Goal: Transaction & Acquisition: Obtain resource

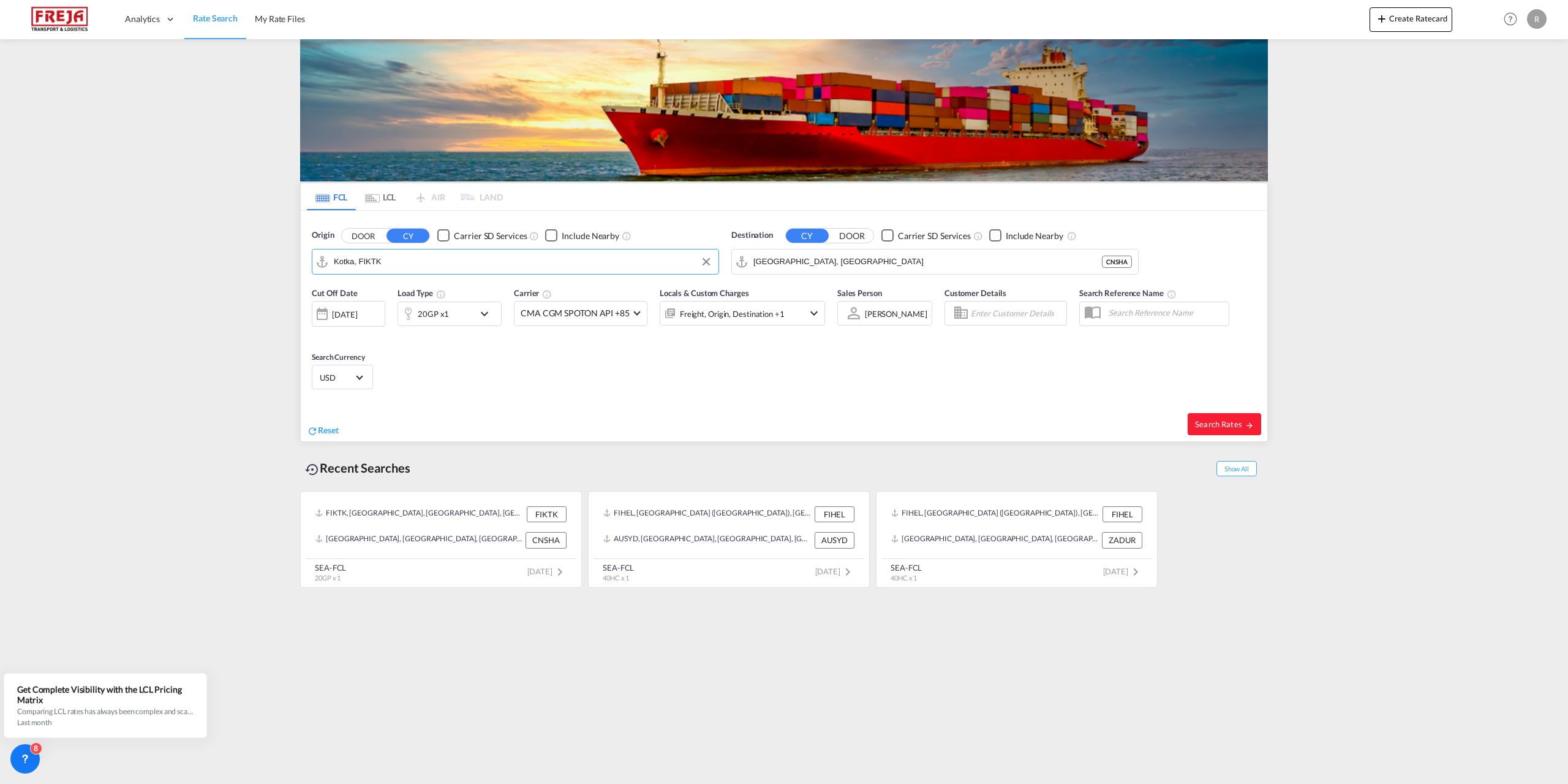
click at [407, 255] on input "Kotka, FIKTK" at bounding box center [523, 261] width 379 height 19
click at [371, 287] on div "Raumo ( [GEOGRAPHIC_DATA] ) [GEOGRAPHIC_DATA] FIRAU" at bounding box center [428, 295] width 233 height 37
type input "Raumo (Rauma), [GEOGRAPHIC_DATA]"
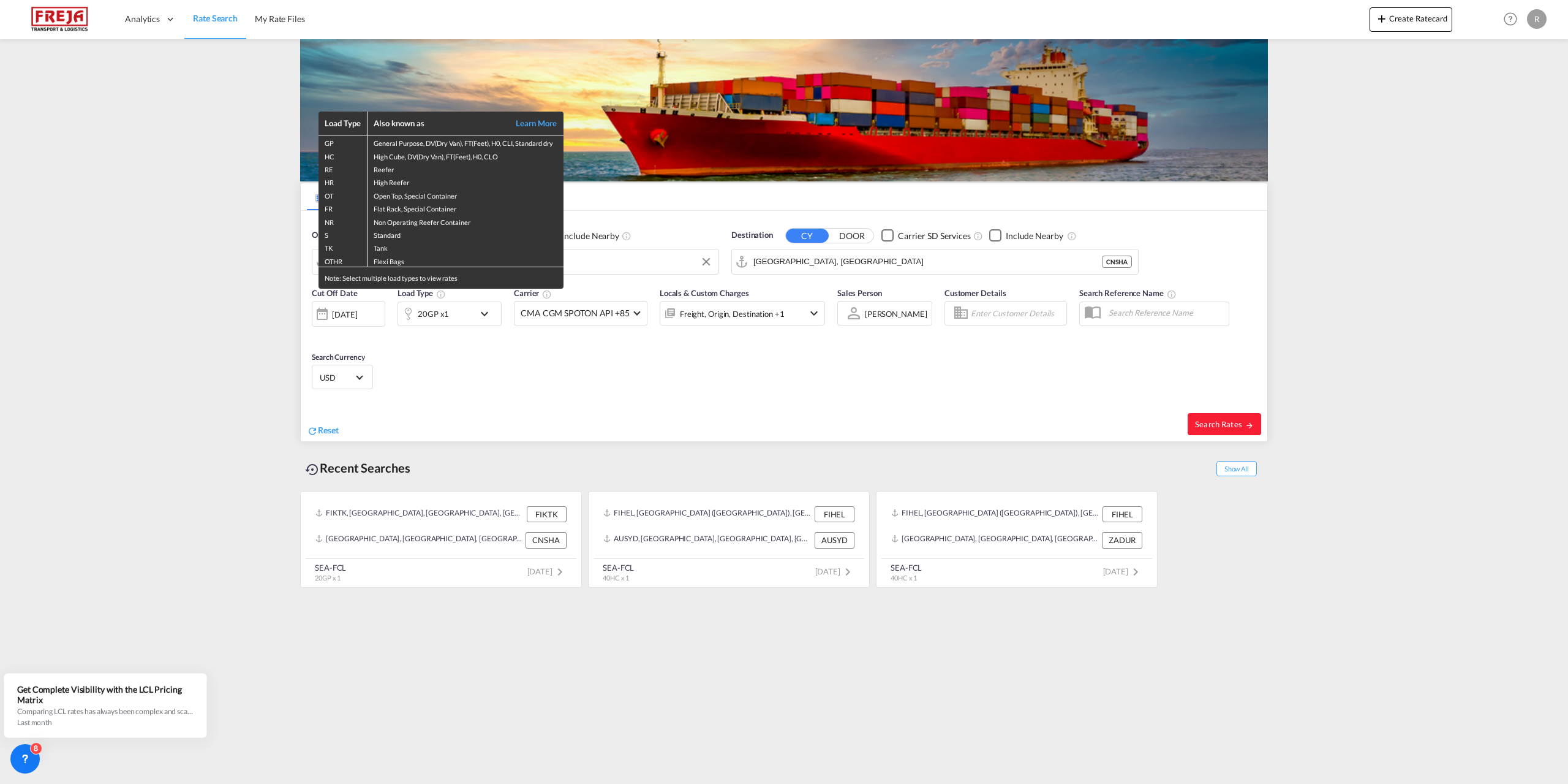
click at [490, 304] on div "Load Type Also known as Learn More GP General Purpose, DV(Dry Van), FT(Feet), H…" at bounding box center [784, 392] width 1568 height 784
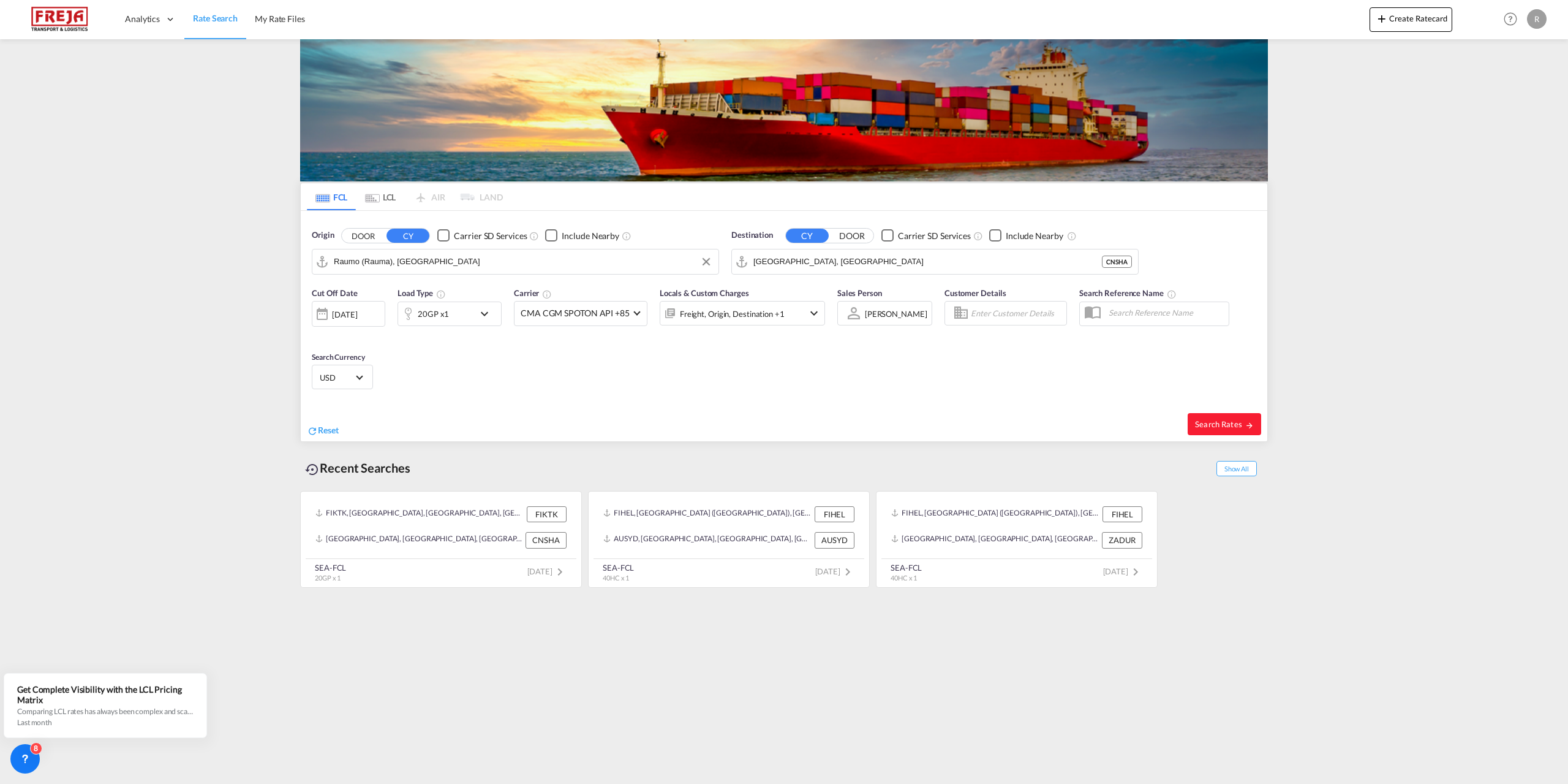
click at [483, 314] on md-icon "icon-chevron-down" at bounding box center [488, 314] width 21 height 15
click at [368, 366] on md-select-value "20GP" at bounding box center [354, 367] width 49 height 21
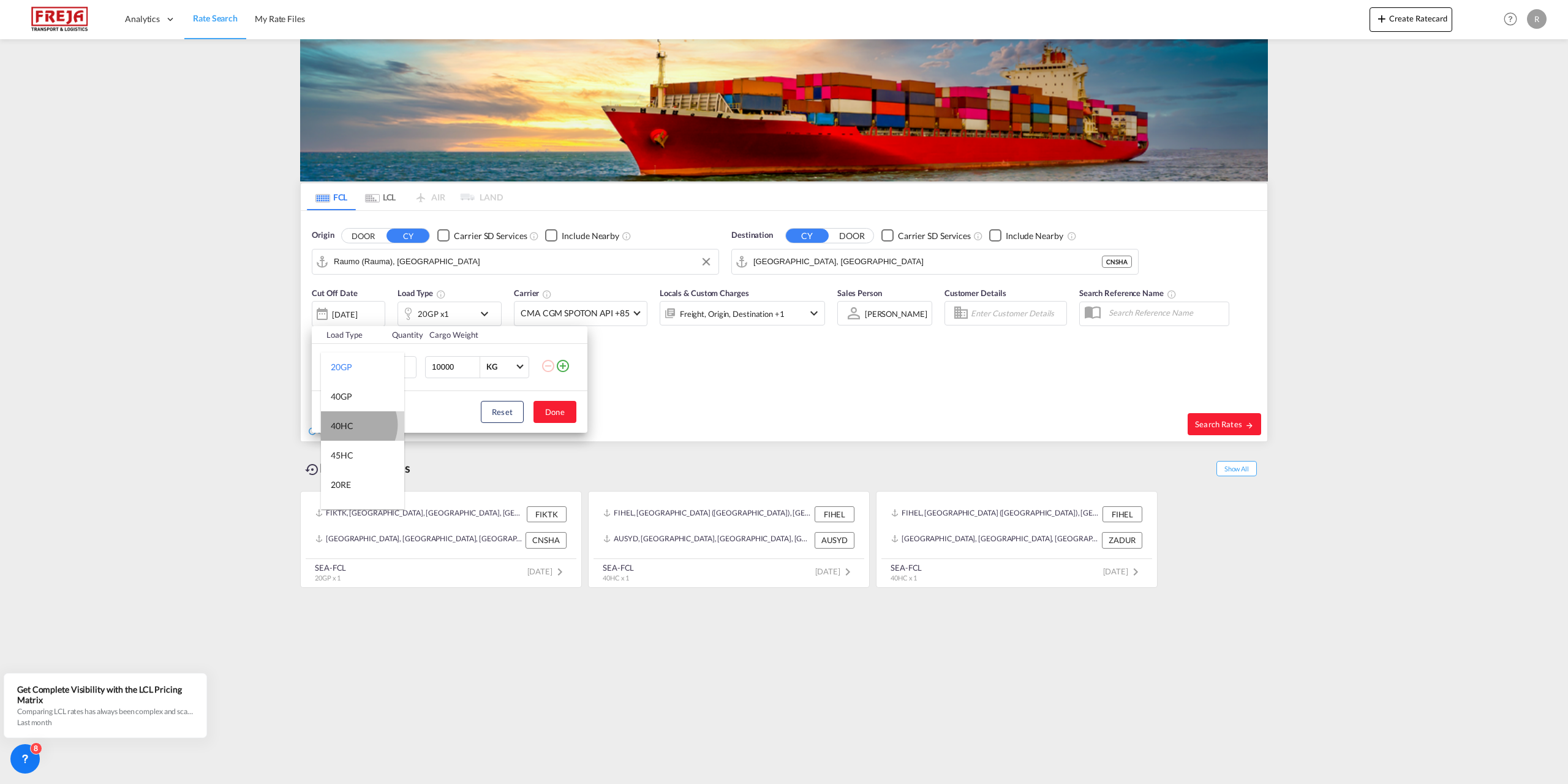
click at [351, 425] on div "40HC" at bounding box center [342, 426] width 23 height 13
drag, startPoint x: 457, startPoint y: 364, endPoint x: 400, endPoint y: 363, distance: 57.0
click at [400, 363] on tr "40HC 1 10000 KG KG" at bounding box center [449, 367] width 275 height 47
type input "15000"
click at [557, 411] on button "Done" at bounding box center [555, 412] width 43 height 22
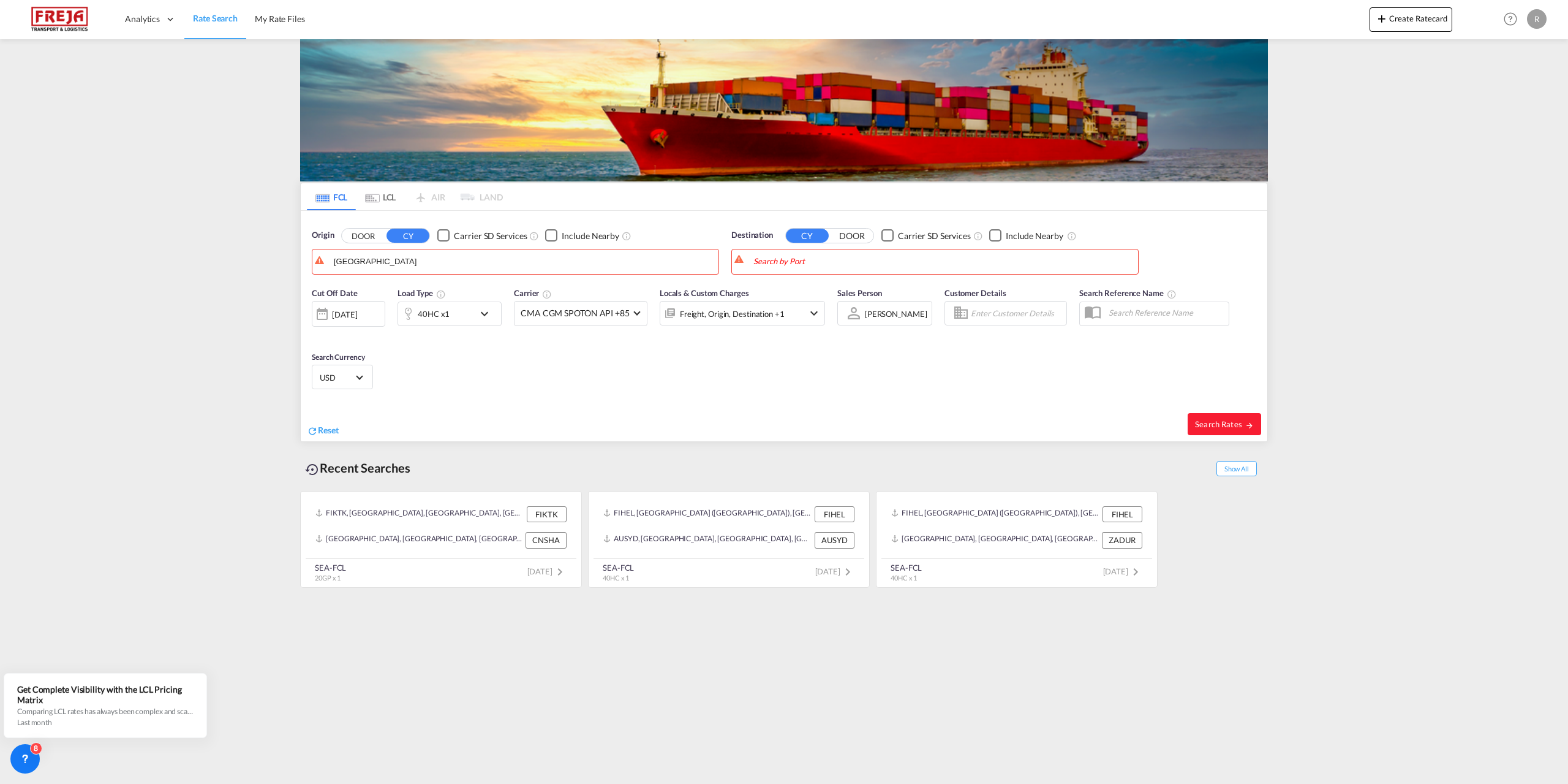
drag, startPoint x: 418, startPoint y: 264, endPoint x: 305, endPoint y: 265, distance: 113.0
drag, startPoint x: 360, startPoint y: 266, endPoint x: 233, endPoint y: 247, distance: 128.4
click at [233, 247] on body "Analytics Reports Dashboard Rate Search My Rate Files Analytics" at bounding box center [784, 392] width 1568 height 784
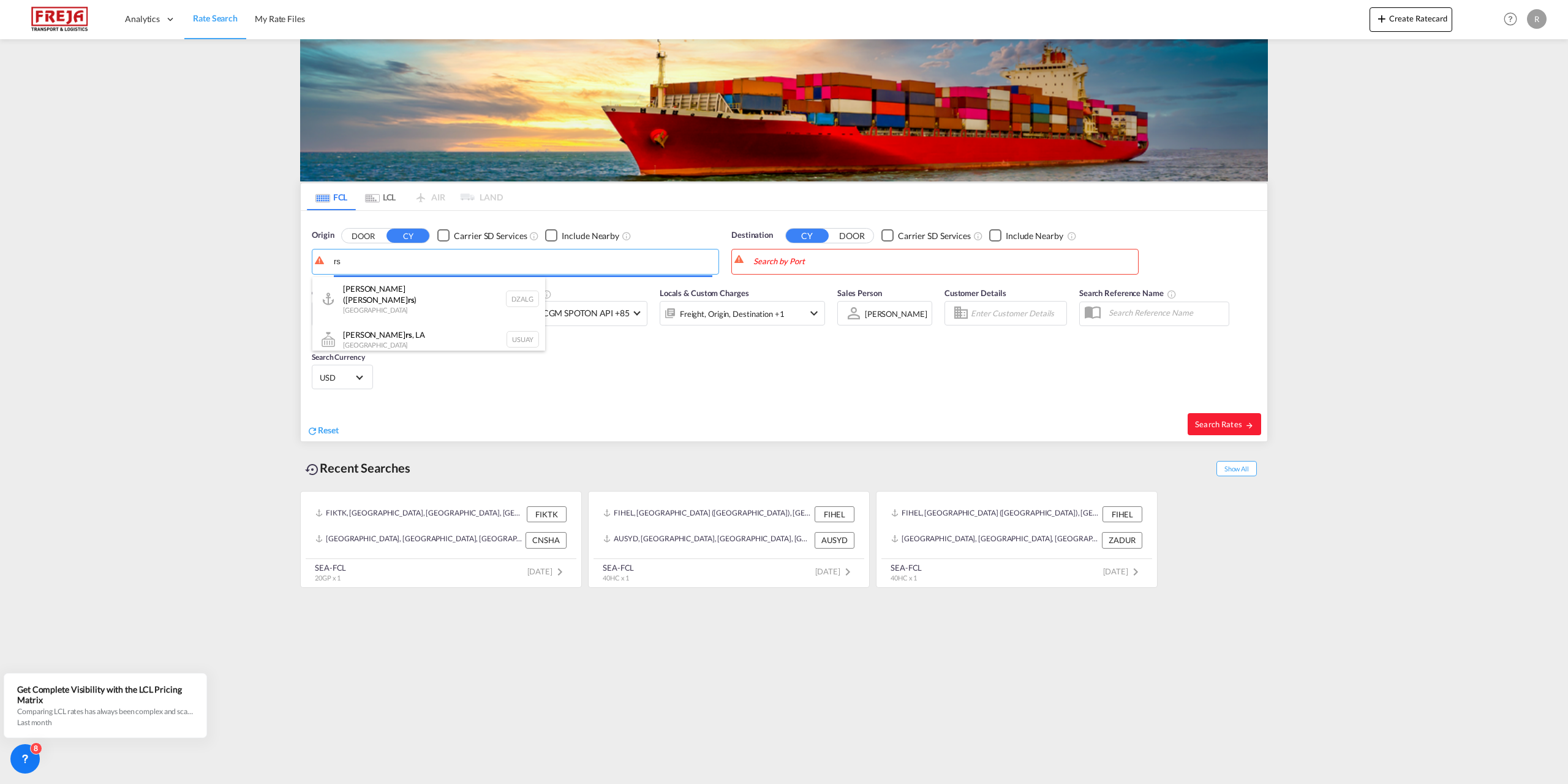
type input "s"
click at [347, 289] on div "Raumo ( [GEOGRAPHIC_DATA] ) [GEOGRAPHIC_DATA] FIRAU" at bounding box center [428, 295] width 233 height 37
type input "Raumo (Rauma), [GEOGRAPHIC_DATA]"
click at [912, 251] on md-autocomplete "Shanghai, CNSHA" at bounding box center [943, 261] width 379 height 21
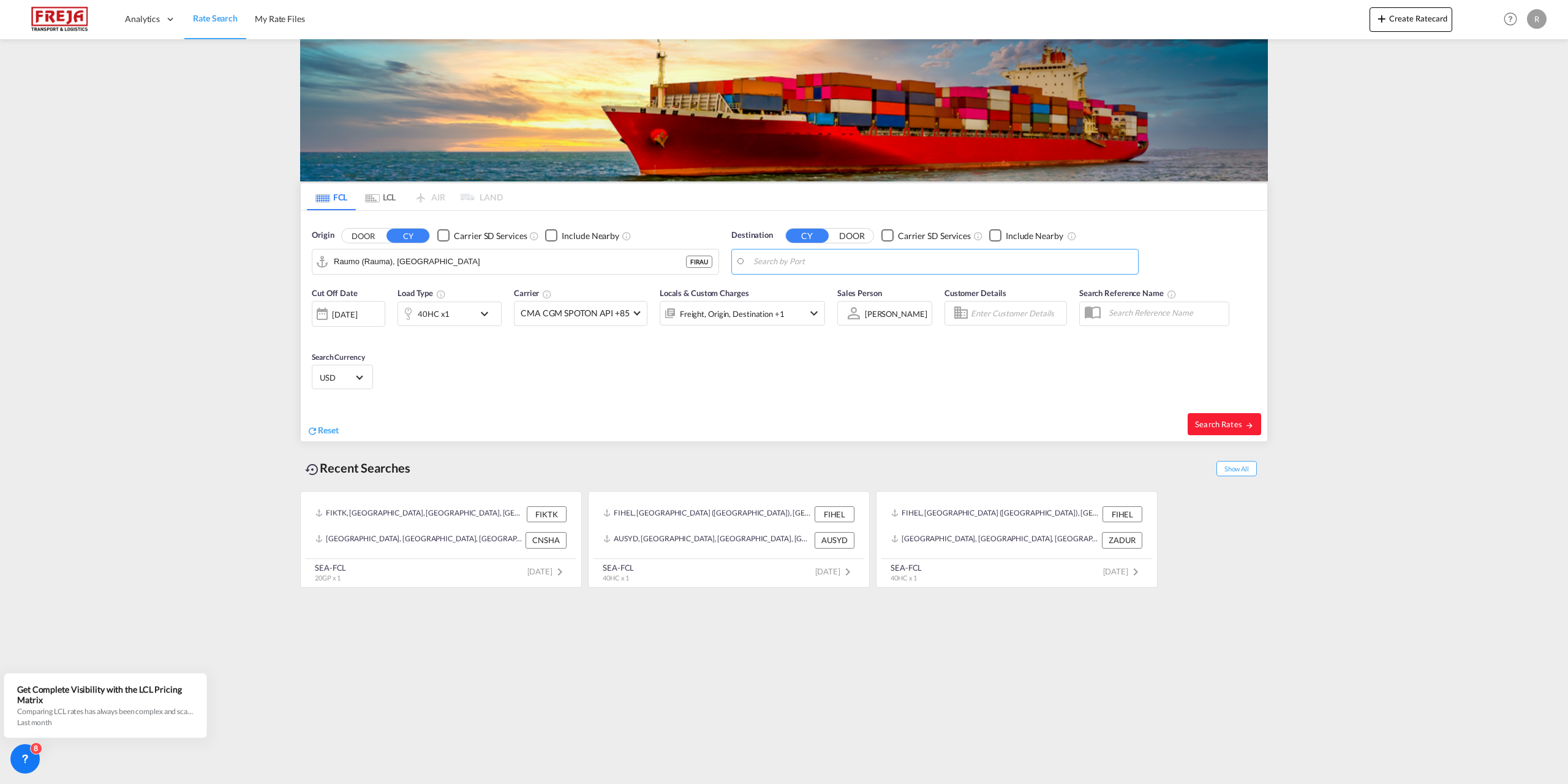
click at [912, 261] on body "Analytics Reports Dashboard Rate Search My Rate Files Analytics" at bounding box center [784, 392] width 1568 height 784
click at [781, 300] on div "[GEOGRAPHIC_DATA] ( [GEOGRAPHIC_DATA] ) [GEOGRAPHIC_DATA] [GEOGRAPHIC_DATA]" at bounding box center [848, 299] width 233 height 44
type input "[GEOGRAPHIC_DATA] ([GEOGRAPHIC_DATA]), DZALG"
click at [1199, 428] on span "Search Rates" at bounding box center [1224, 423] width 58 height 10
type input "FIRAU to DZALG / [DATE]"
